Goal: Transaction & Acquisition: Download file/media

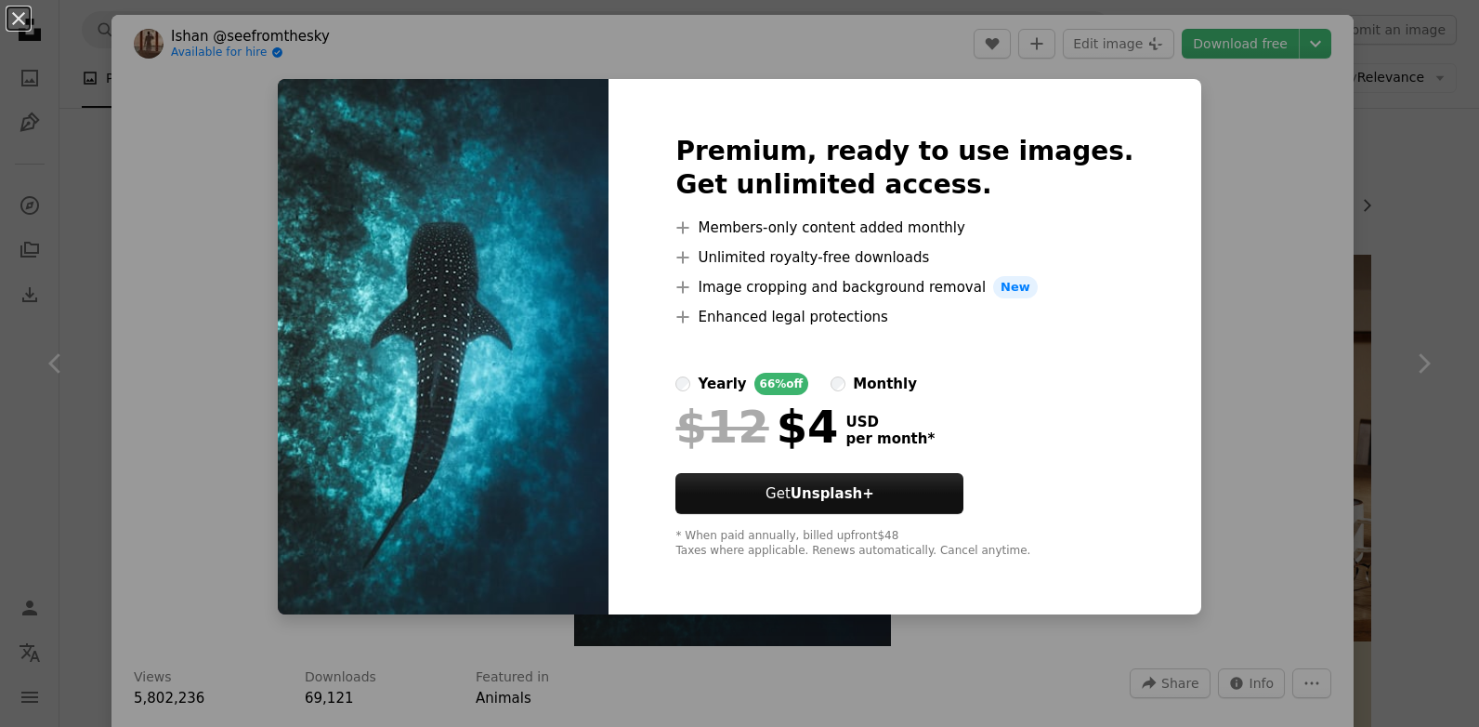
scroll to position [247, 0]
click at [1188, 132] on div "An X shape Premium, ready to use images. Get unlimited access. A plus sign Memb…" at bounding box center [739, 363] width 1479 height 727
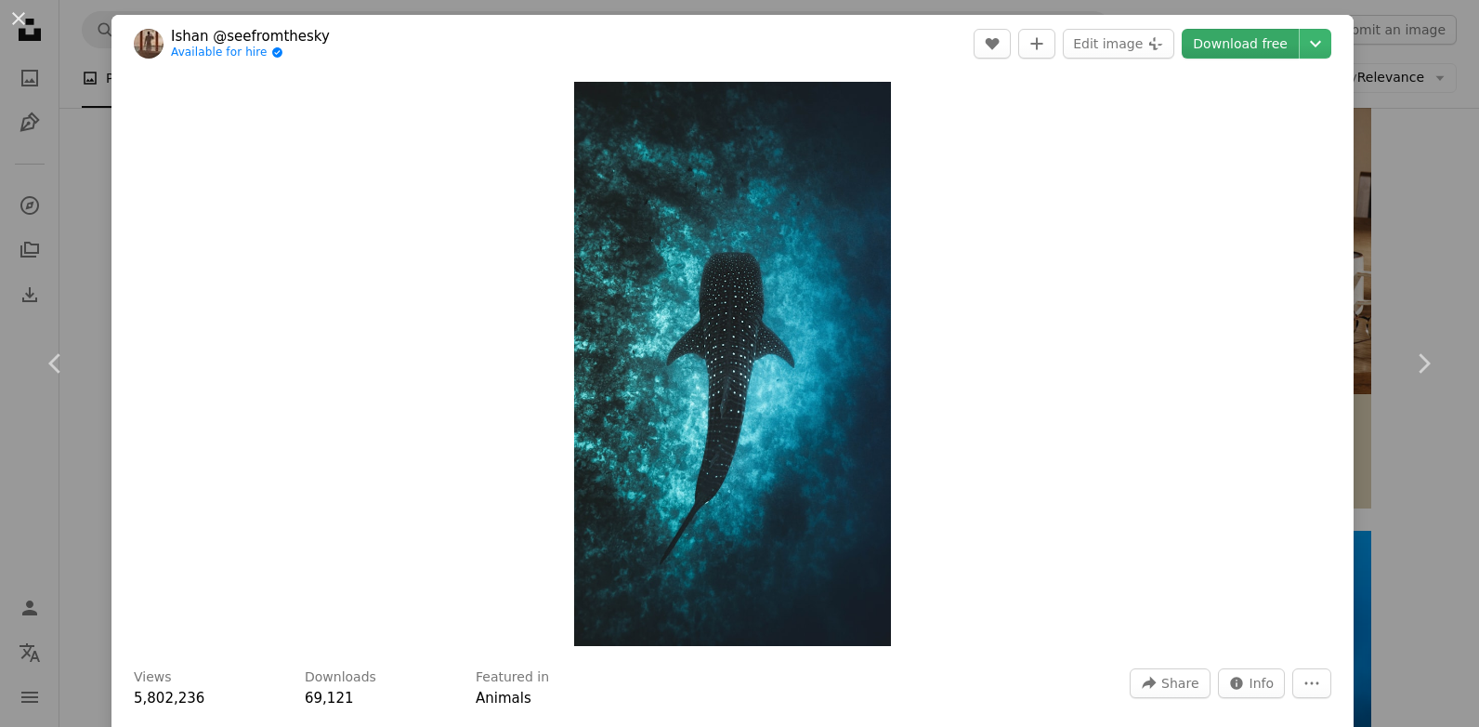
click at [1230, 52] on link "Download free" at bounding box center [1240, 44] width 117 height 30
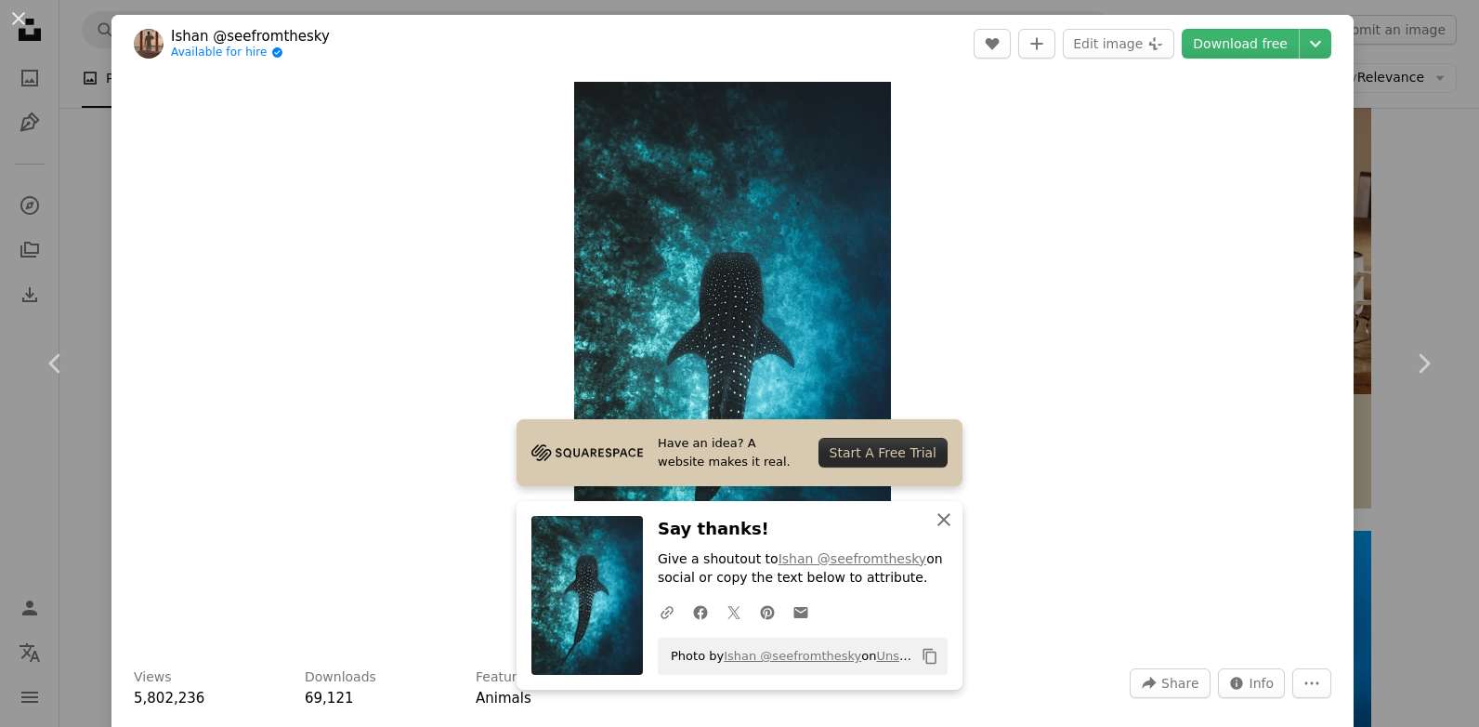
click at [942, 517] on icon "An X shape" at bounding box center [944, 519] width 22 height 22
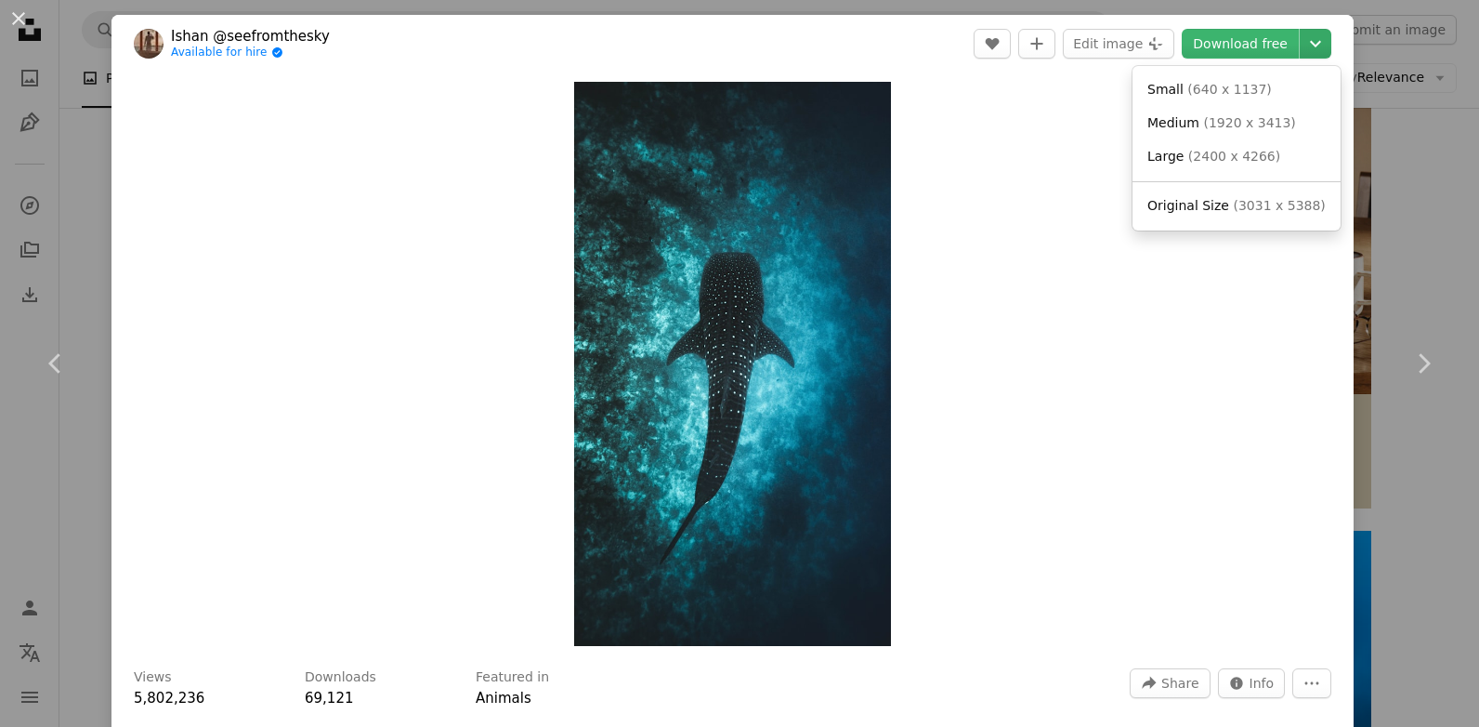
click at [1305, 57] on button "Chevron down" at bounding box center [1316, 44] width 32 height 30
click at [1180, 163] on span "Large ( 2400 x 4266 )" at bounding box center [1213, 157] width 133 height 19
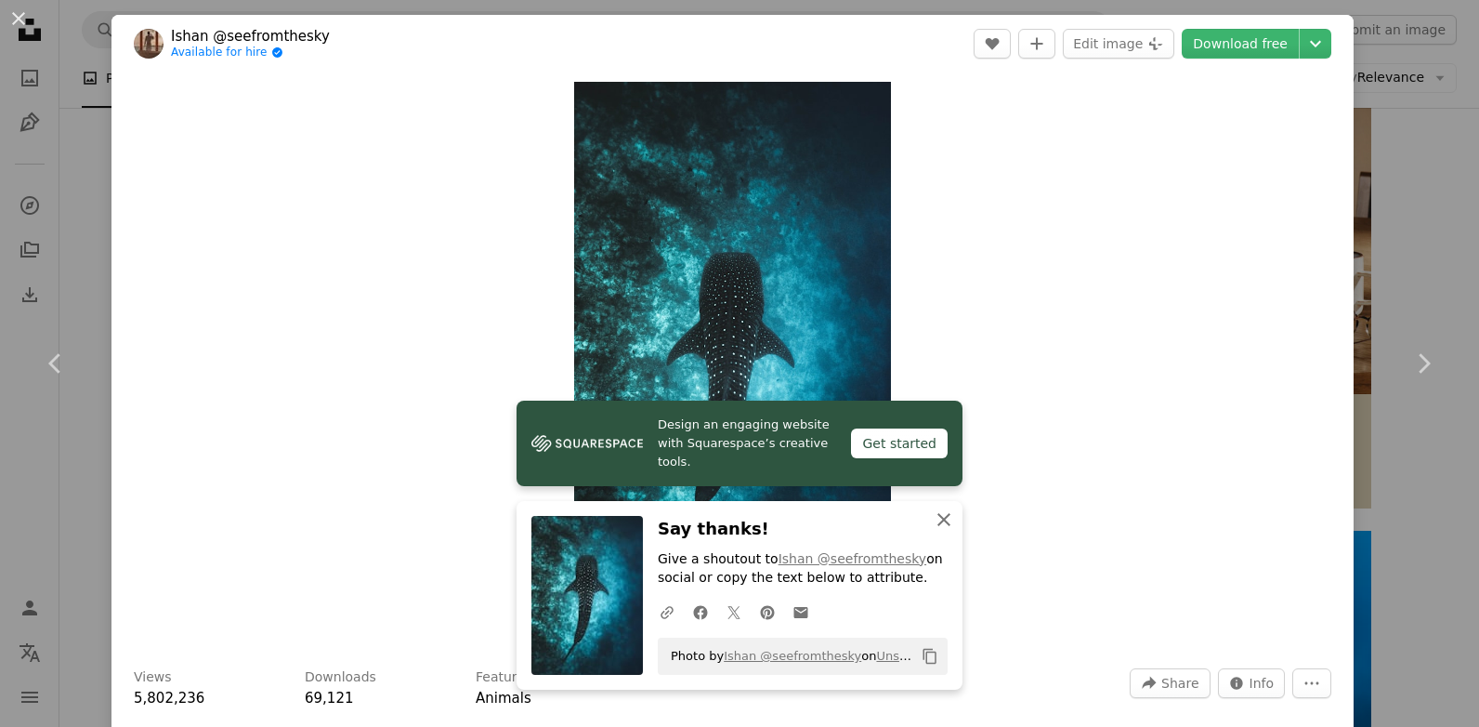
click at [942, 517] on icon "An X shape" at bounding box center [944, 519] width 22 height 22
